Goal: Task Accomplishment & Management: Manage account settings

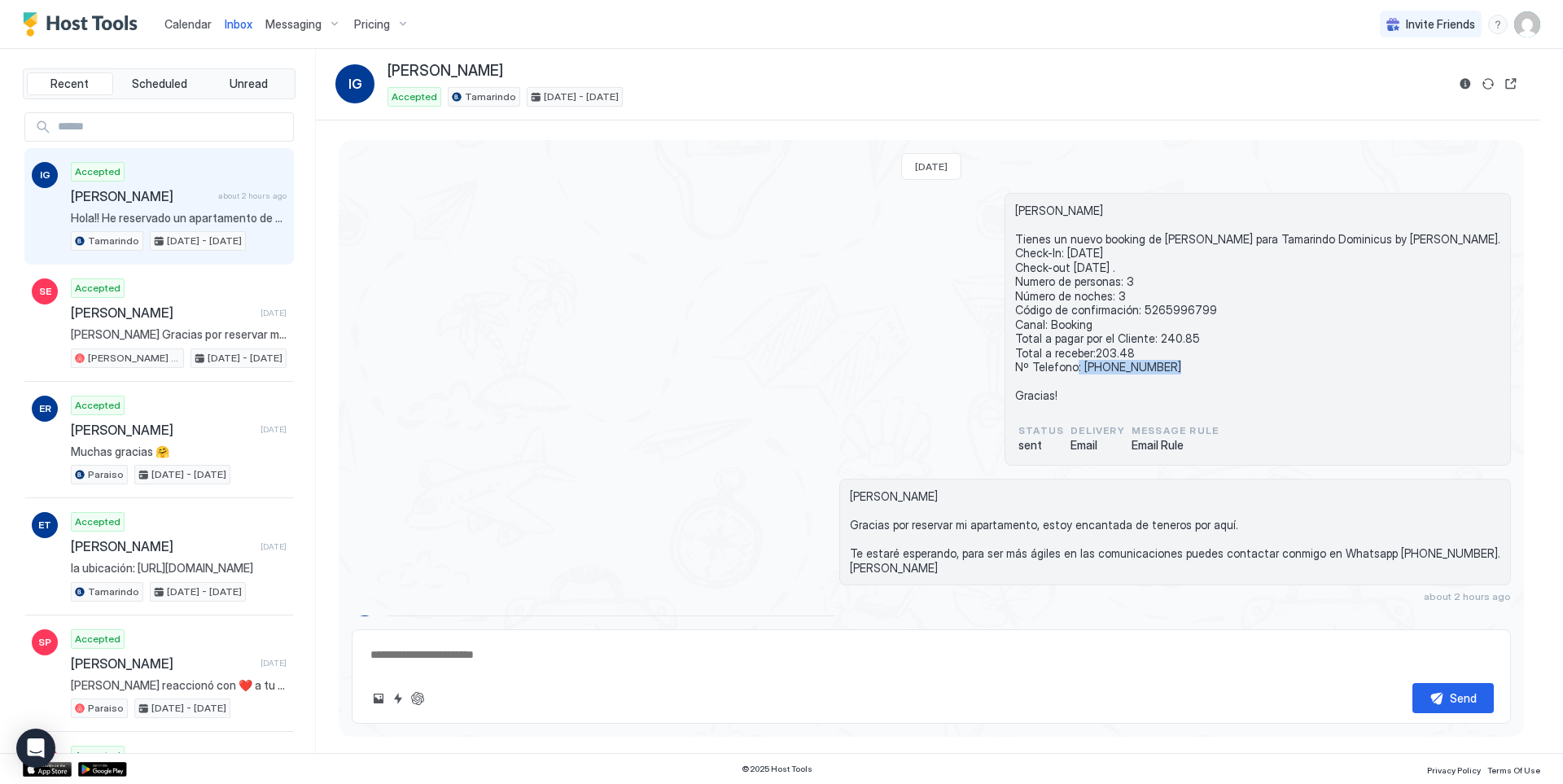
scroll to position [88, 0]
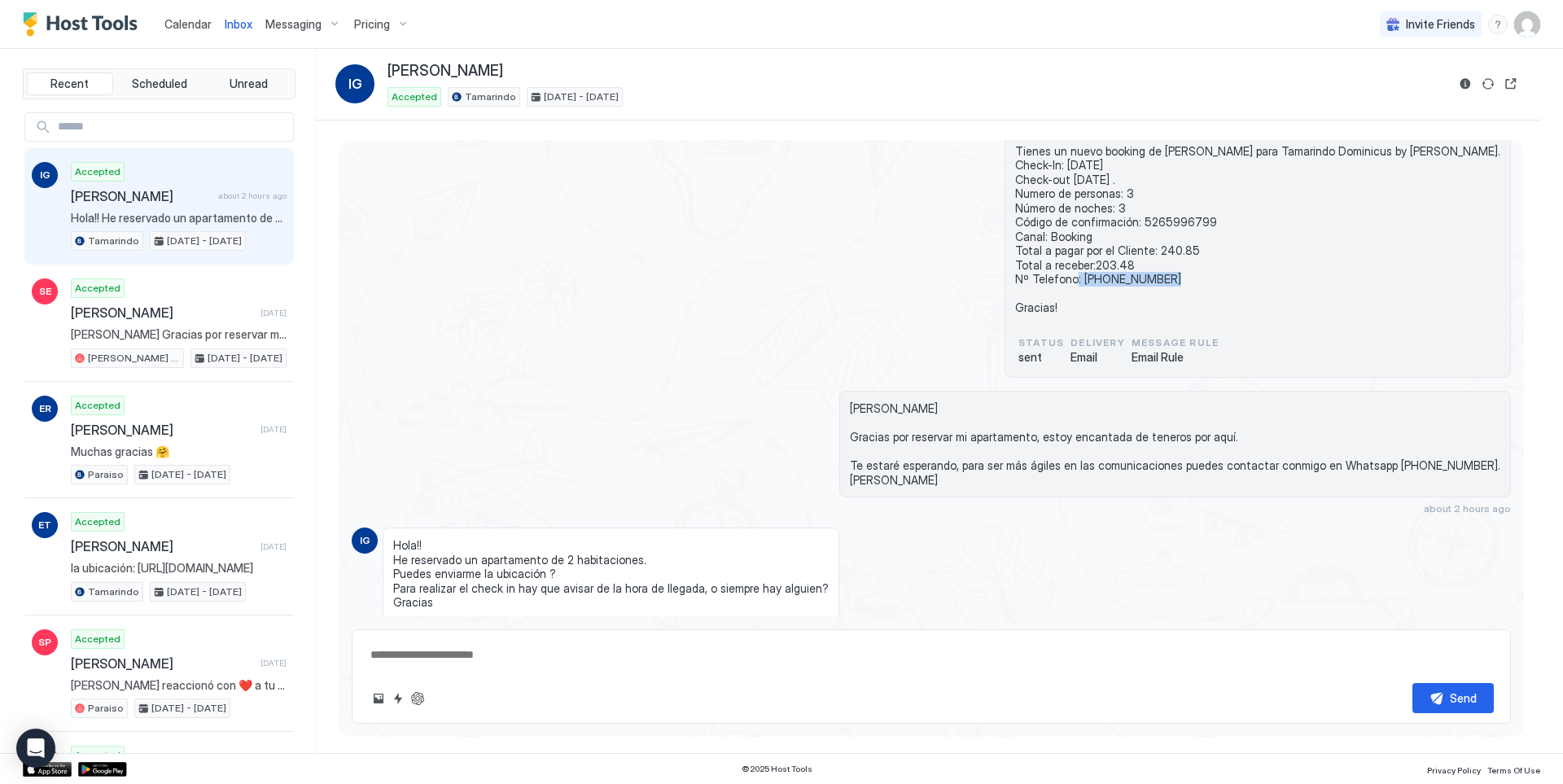
click at [187, 24] on span "Calendar" at bounding box center [188, 24] width 47 height 14
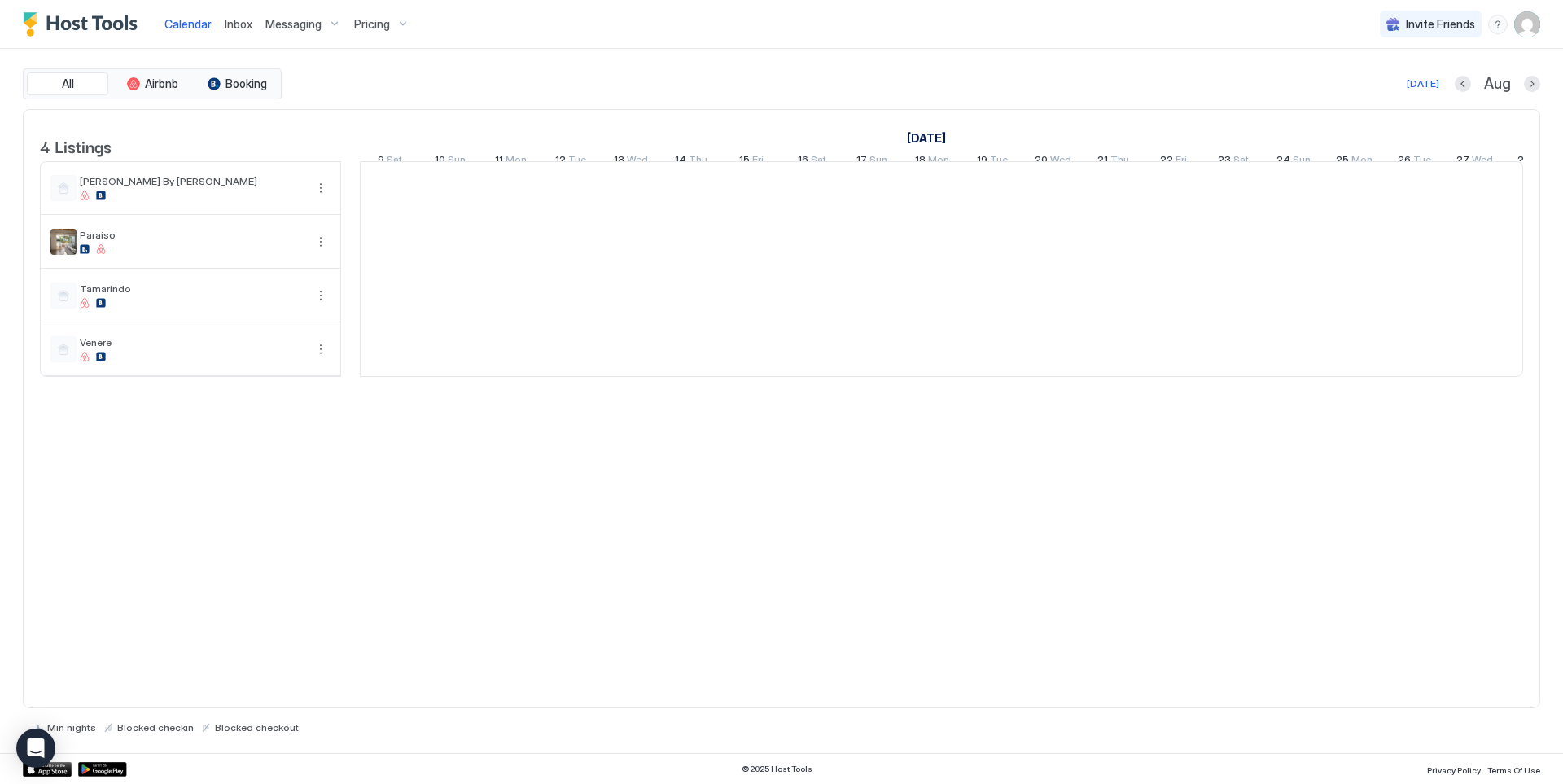
scroll to position [0, 904]
click at [228, 24] on span "Inbox" at bounding box center [238, 24] width 28 height 14
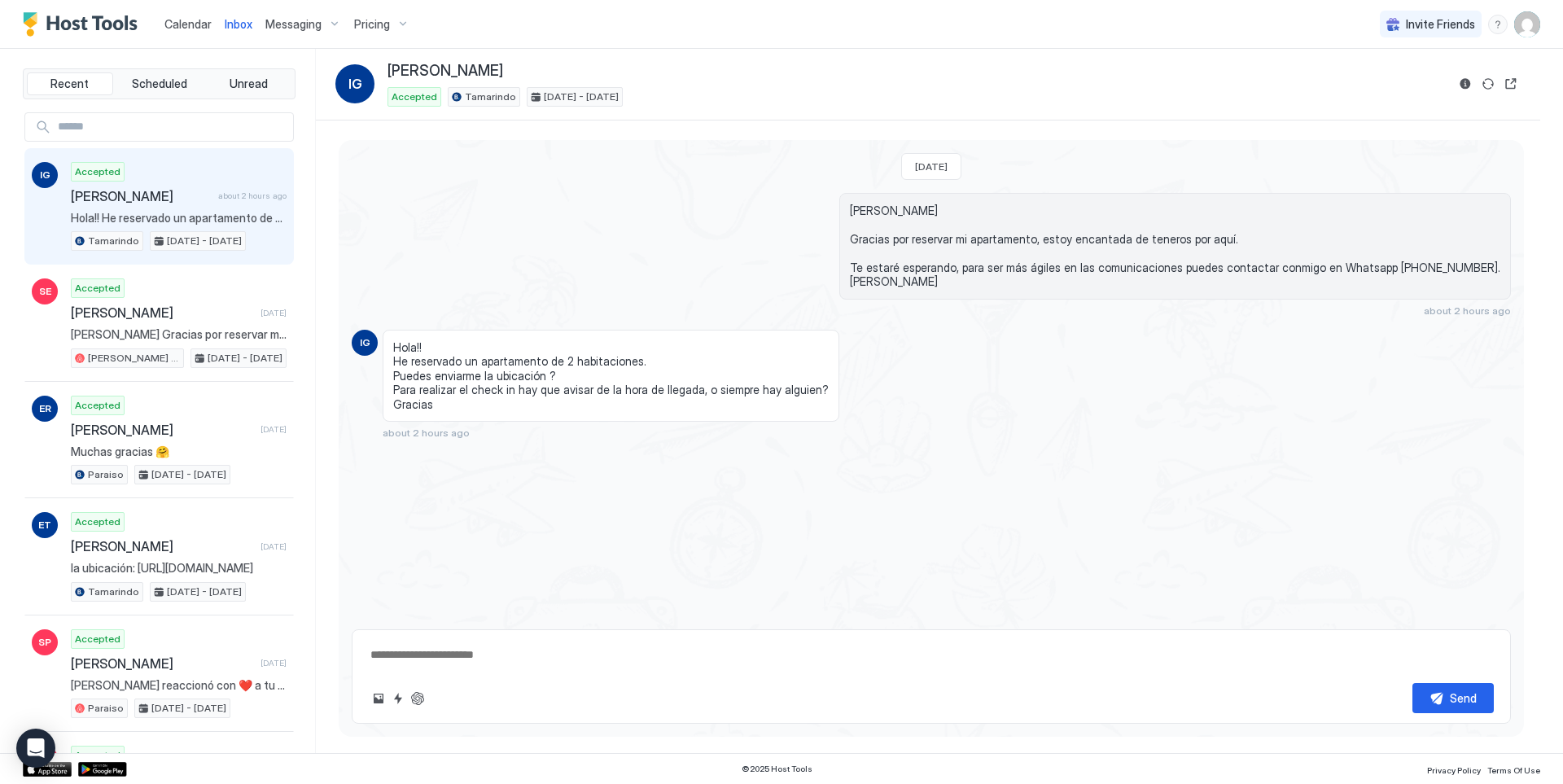
scroll to position [123, 0]
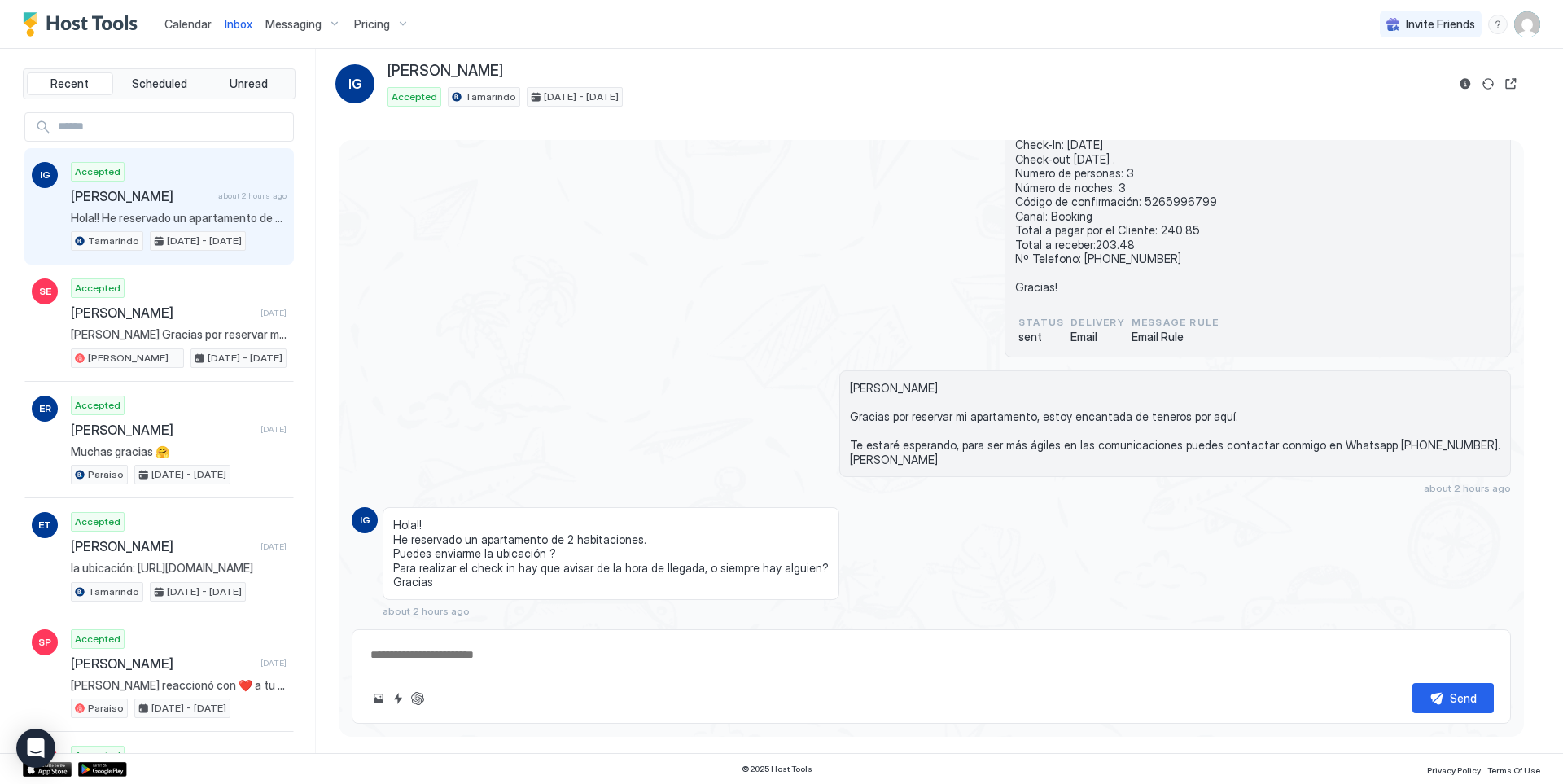
click at [187, 19] on span "Calendar" at bounding box center [188, 24] width 47 height 14
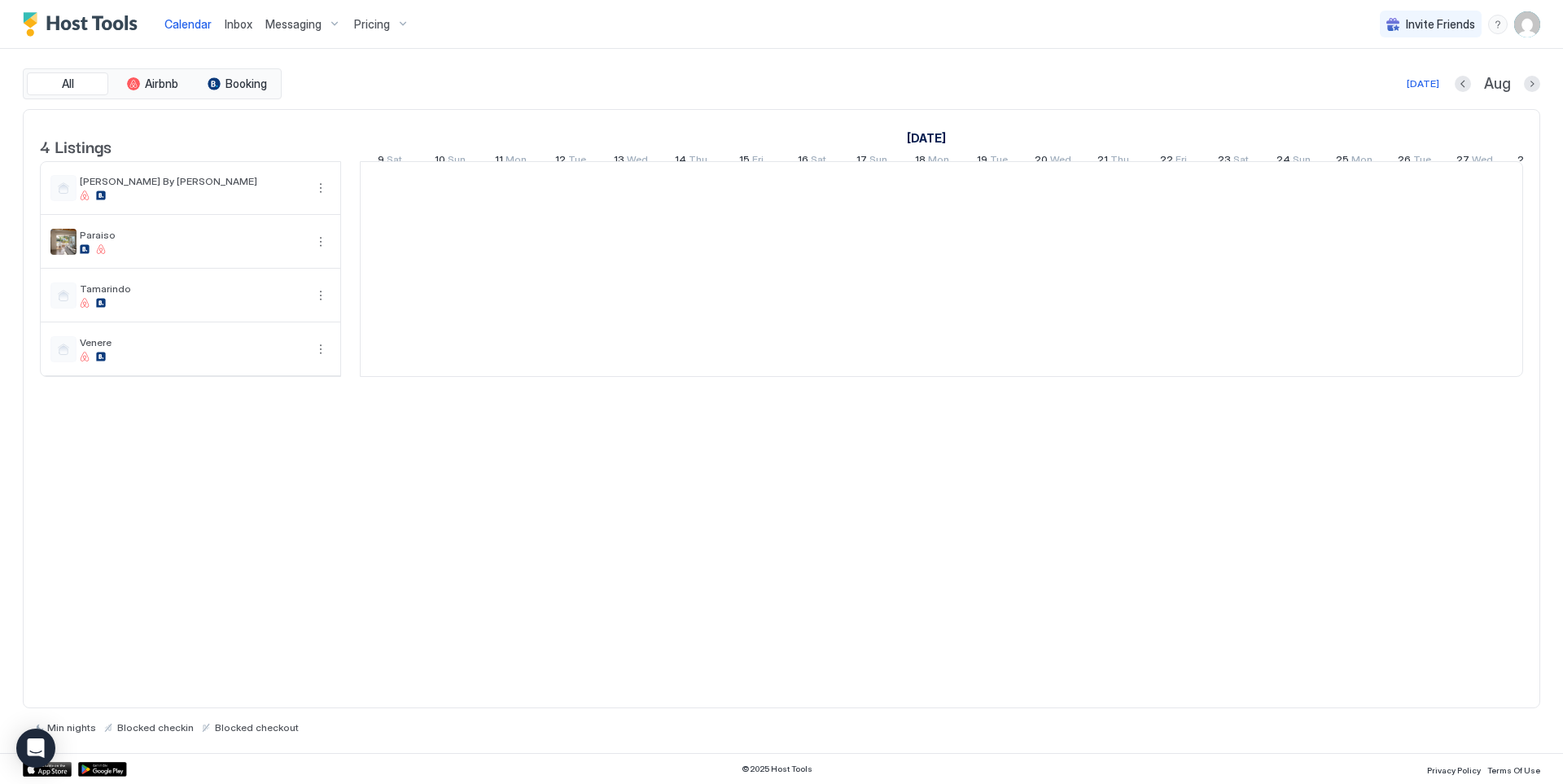
scroll to position [0, 904]
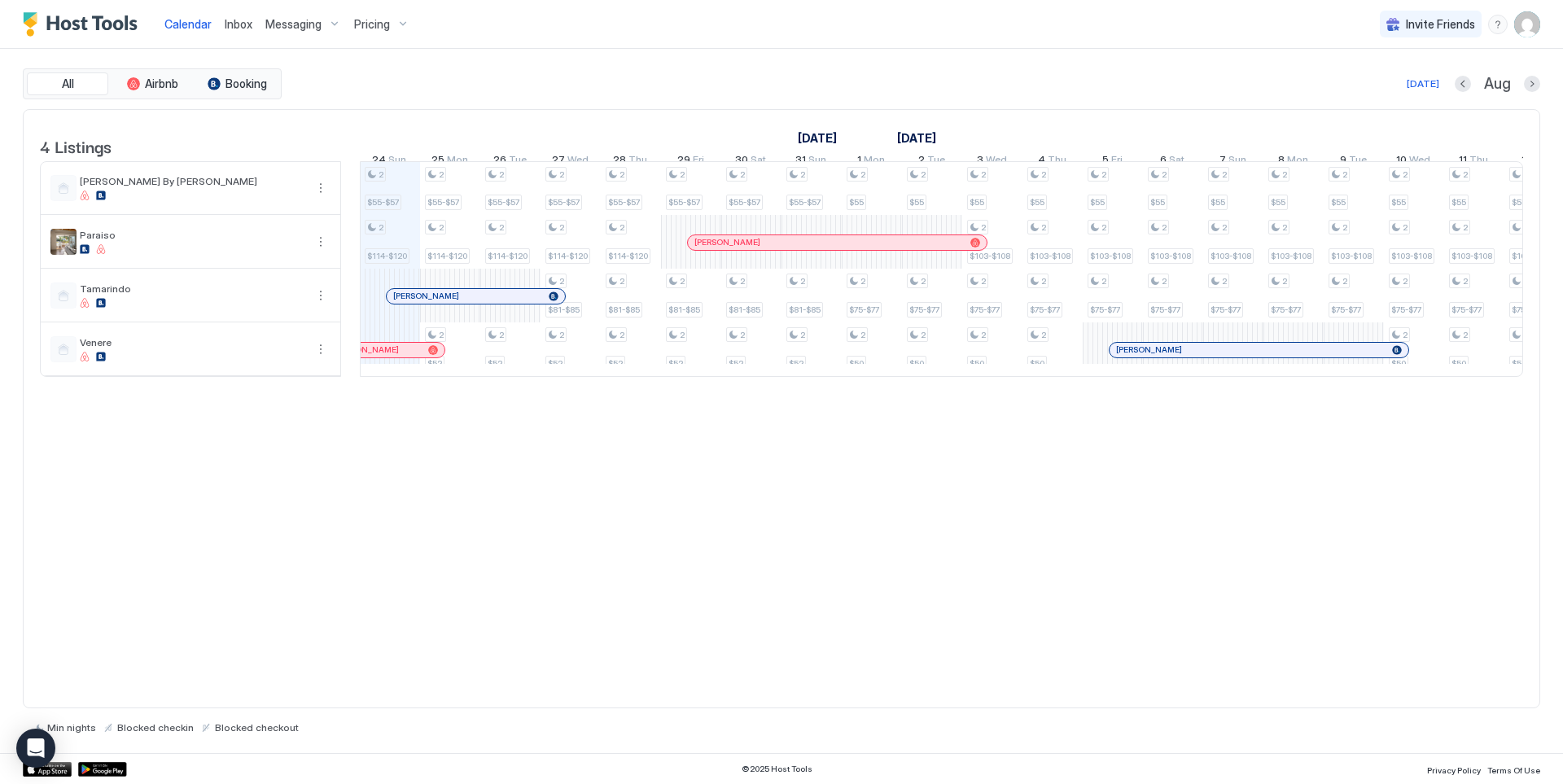
click at [256, 24] on div "Inbox" at bounding box center [238, 23] width 41 height 30
click at [253, 25] on div "Inbox" at bounding box center [238, 23] width 41 height 30
click at [247, 26] on span "Inbox" at bounding box center [238, 24] width 28 height 14
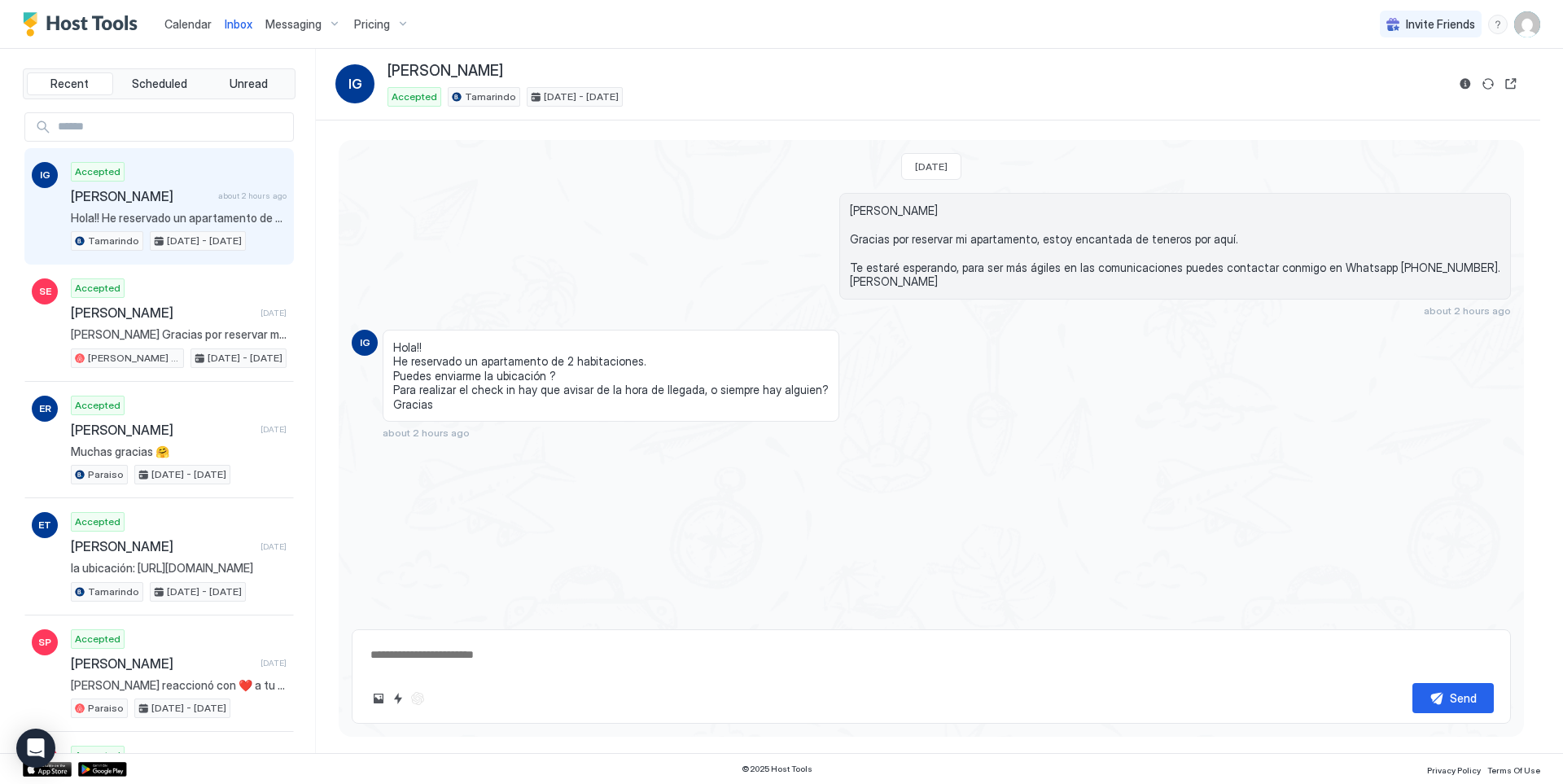
scroll to position [123, 0]
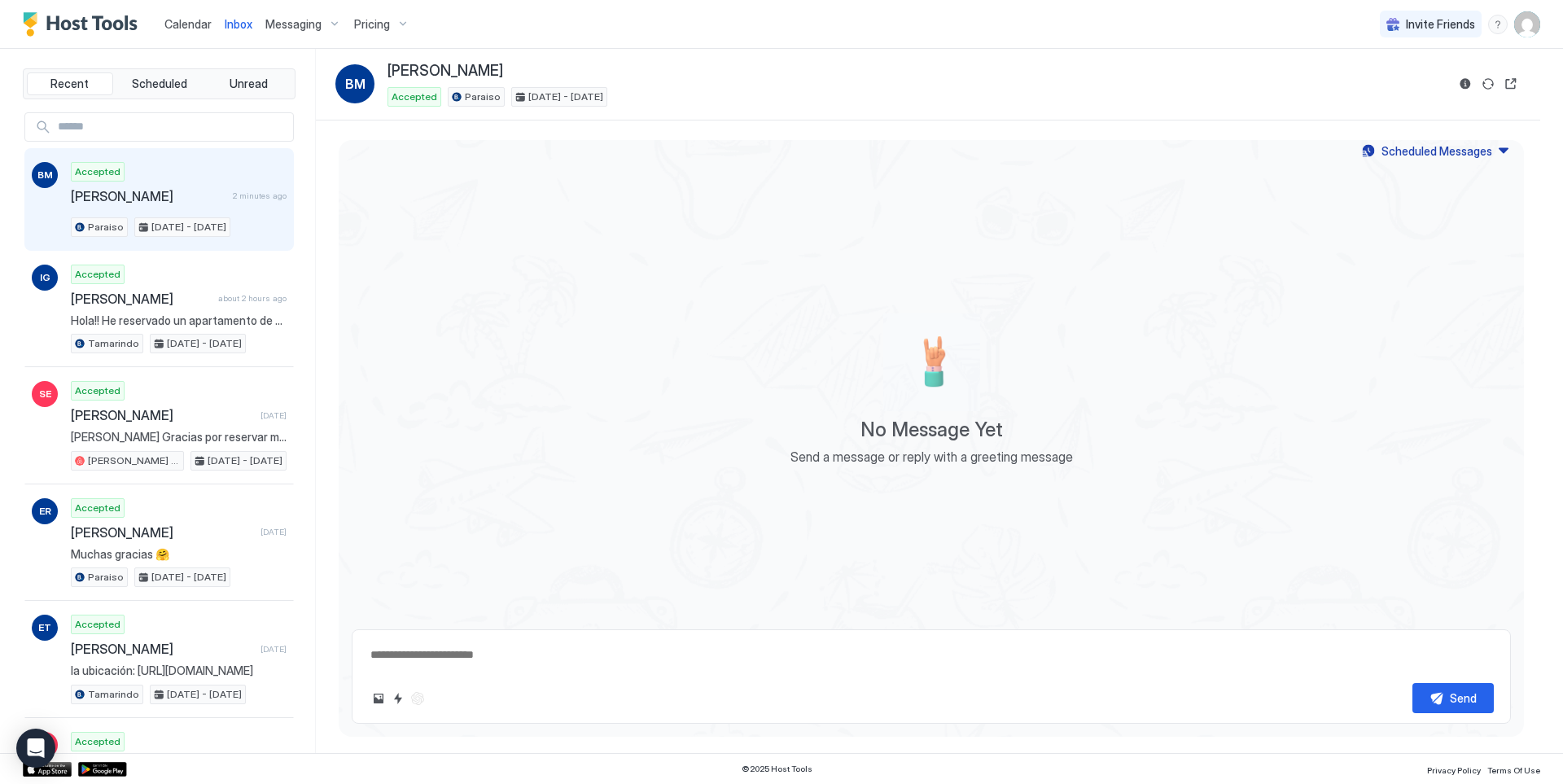
click at [192, 215] on div "Accepted [PERSON_NAME] 2 minutes ago Paraiso [DATE] - [DATE]" at bounding box center [178, 198] width 216 height 75
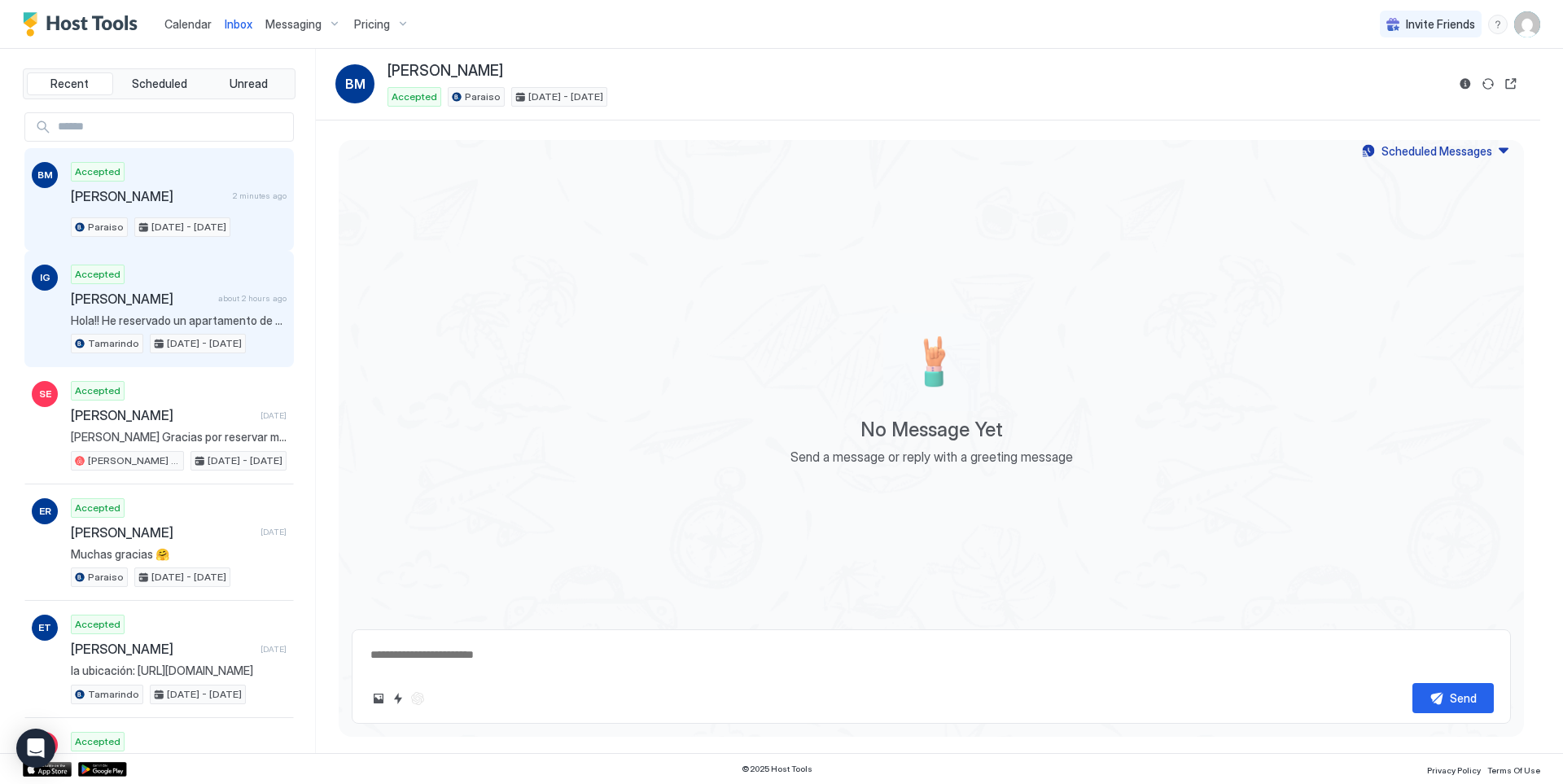
click at [188, 305] on span "[PERSON_NAME]" at bounding box center [140, 298] width 140 height 16
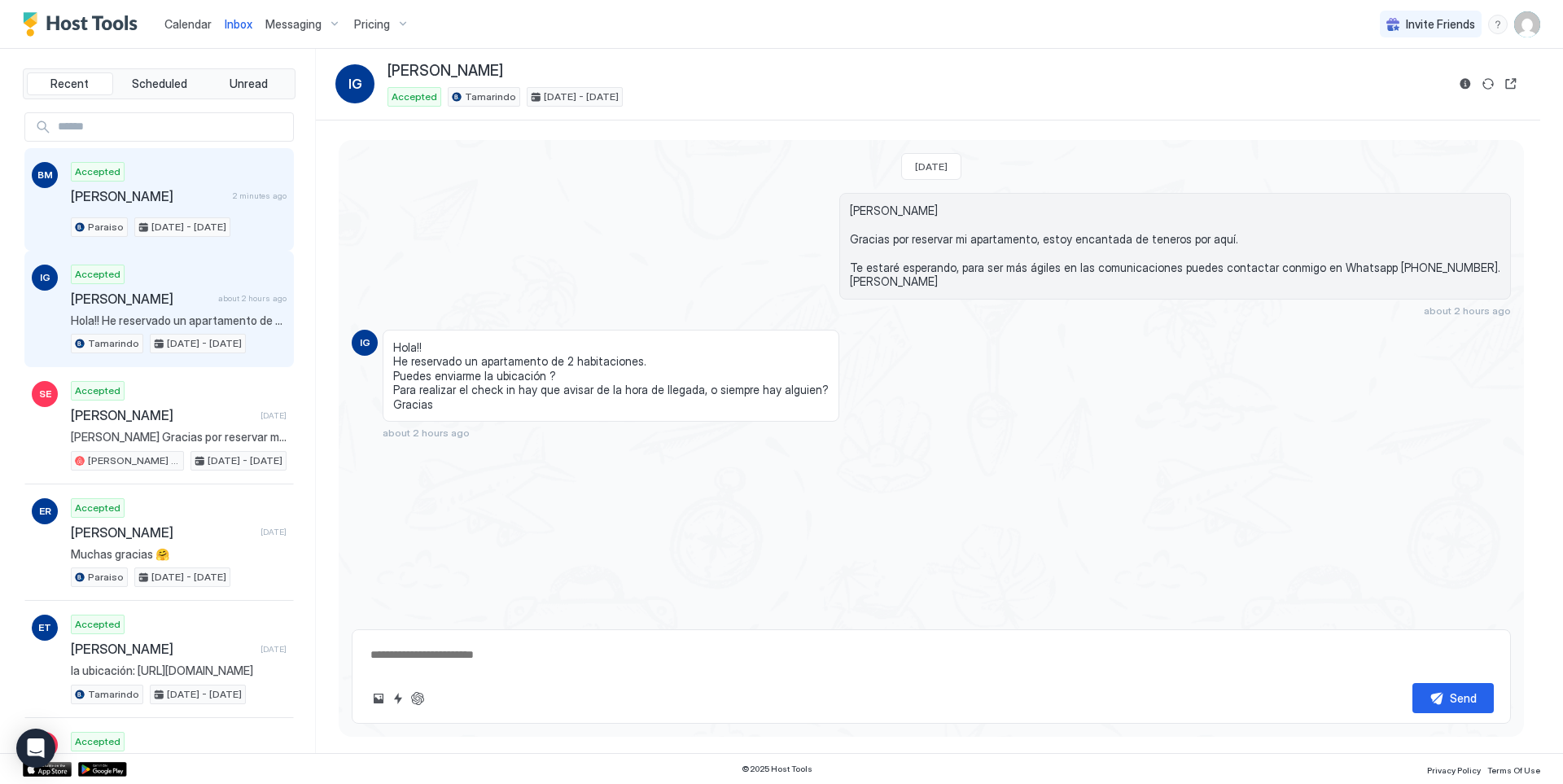
scroll to position [123, 0]
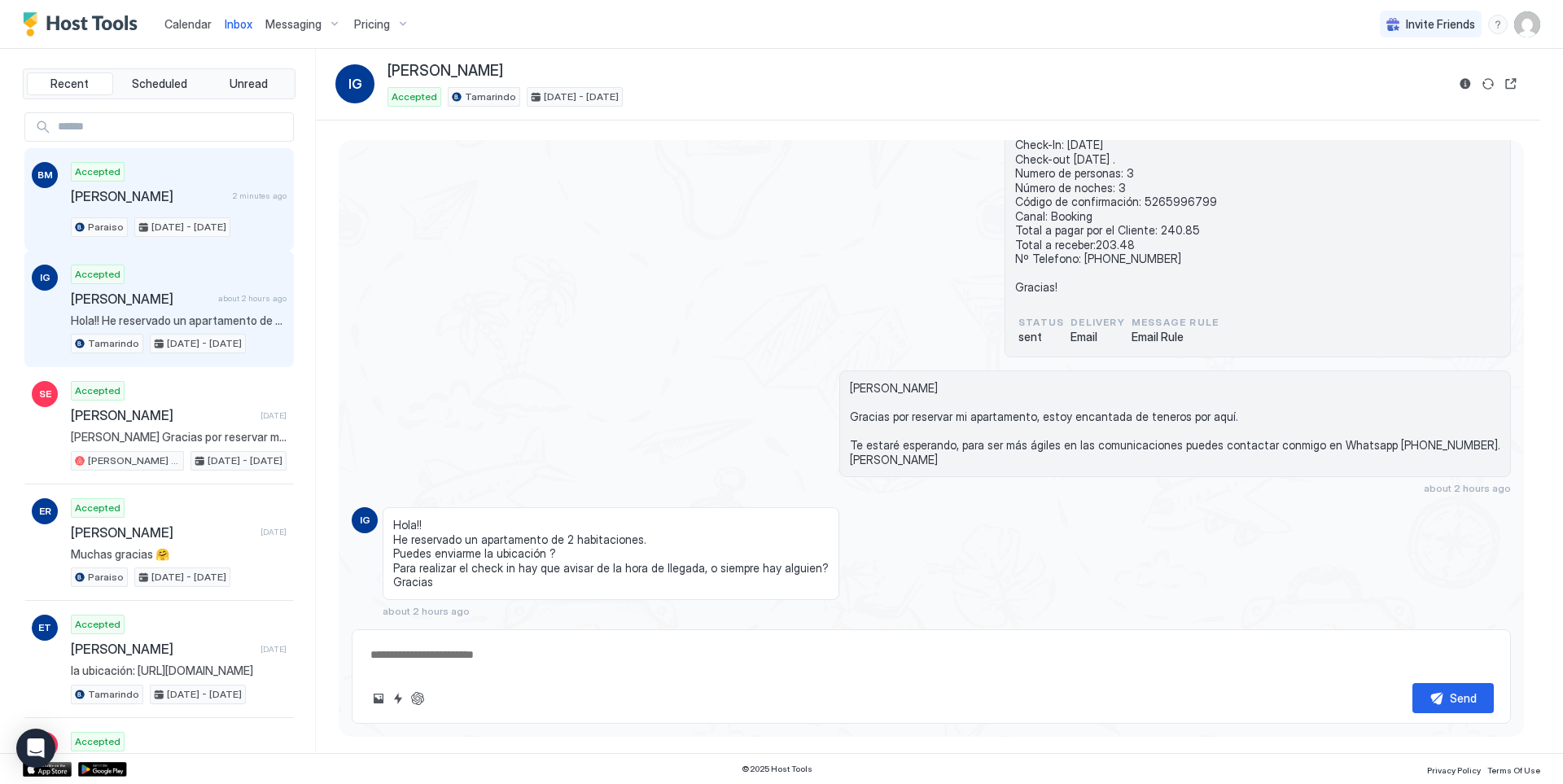
click at [167, 205] on div "Accepted [PERSON_NAME] 2 minutes ago Paraiso [DATE] - [DATE]" at bounding box center [178, 198] width 216 height 75
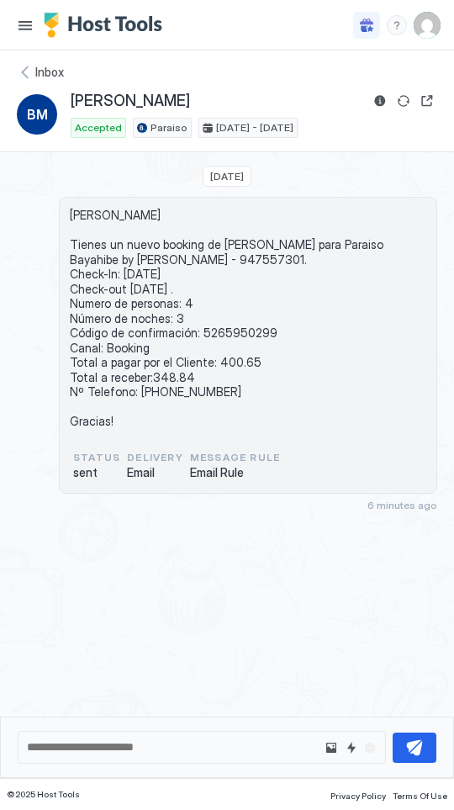
click at [237, 331] on span "[PERSON_NAME] Tienes un nuevo booking de [PERSON_NAME] para Paraiso Bayahibe by…" at bounding box center [248, 318] width 357 height 221
copy span "5265950299"
drag, startPoint x: 243, startPoint y: 94, endPoint x: 65, endPoint y: 98, distance: 178.3
click at [65, 98] on div "BM [PERSON_NAME] Accepted Paraiso [DATE] - [DATE]" at bounding box center [227, 114] width 420 height 47
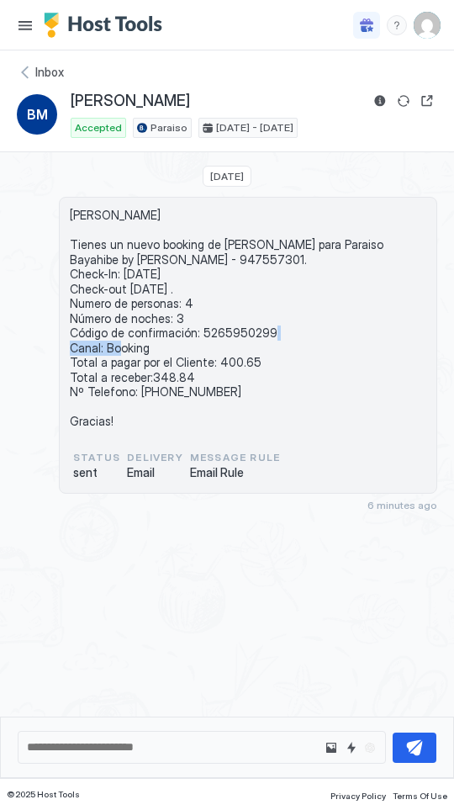
copy span "[PERSON_NAME]"
drag, startPoint x: 237, startPoint y: 359, endPoint x: 213, endPoint y: 355, distance: 24.7
click at [213, 355] on span "[PERSON_NAME] Tienes un nuevo booking de [PERSON_NAME] para Paraiso Bayahibe by…" at bounding box center [248, 318] width 357 height 221
copy span "400.65"
click at [294, 358] on span "[PERSON_NAME] Tienes un nuevo booking de [PERSON_NAME] para Paraiso Bayahibe by…" at bounding box center [248, 318] width 357 height 221
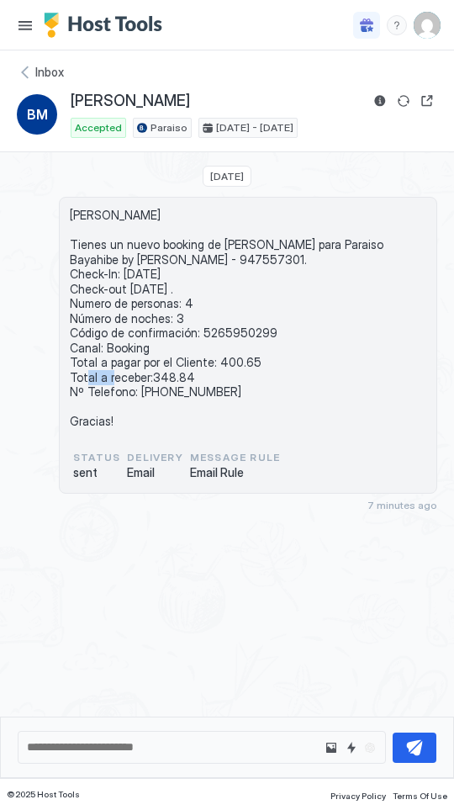
drag, startPoint x: 278, startPoint y: 358, endPoint x: 214, endPoint y: 357, distance: 64.8
click at [214, 357] on span "[PERSON_NAME] Tienes un nuevo booking de [PERSON_NAME] para Paraiso Bayahibe by…" at bounding box center [248, 318] width 357 height 221
copy span "400.65"
drag, startPoint x: 229, startPoint y: 390, endPoint x: 138, endPoint y: 389, distance: 90.8
click at [138, 389] on span "[PERSON_NAME] Tienes un nuevo booking de [PERSON_NAME] para Paraiso Bayahibe by…" at bounding box center [248, 318] width 357 height 221
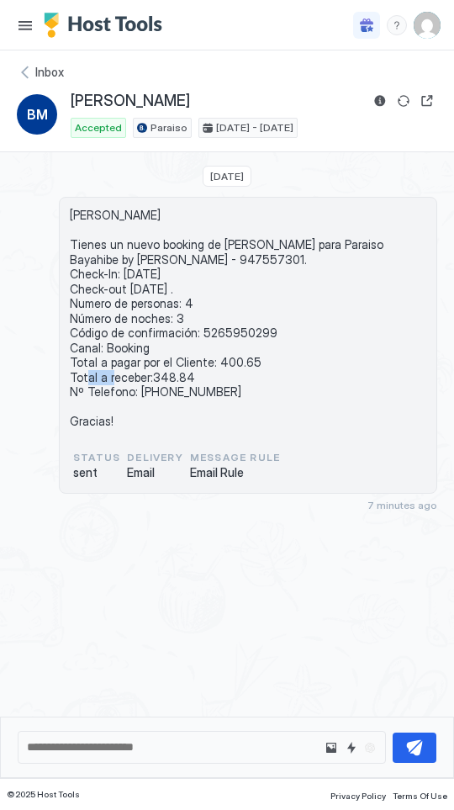
copy span "[PHONE_NUMBER]"
